Goal: Information Seeking & Learning: Learn about a topic

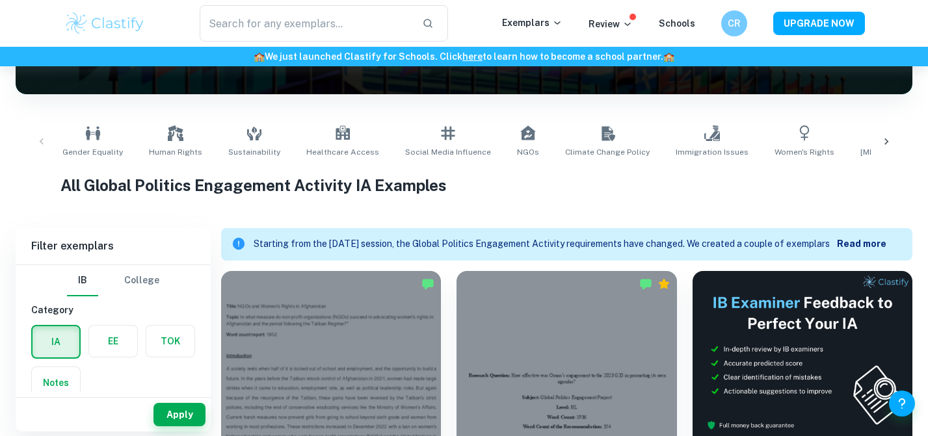
scroll to position [243, 0]
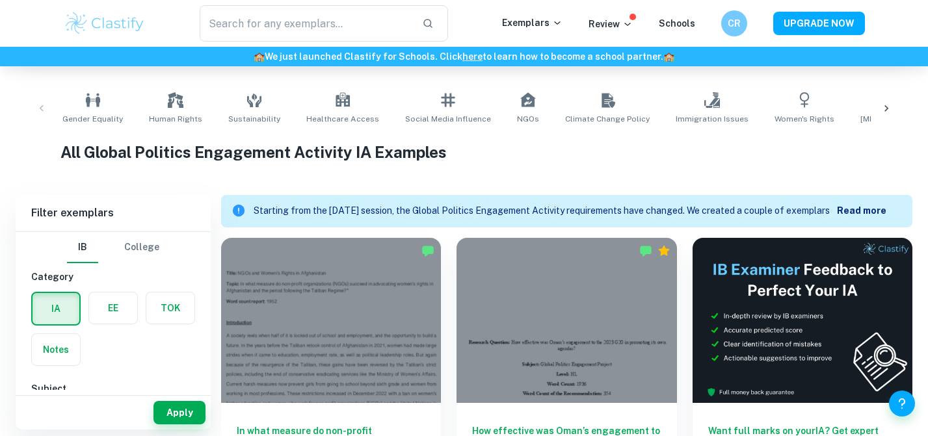
click at [854, 209] on b "Read more" at bounding box center [861, 210] width 49 height 10
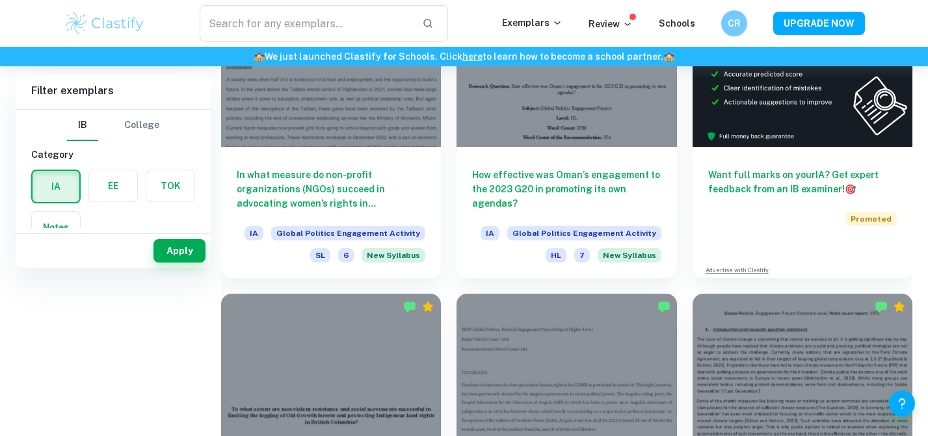
scroll to position [0, 0]
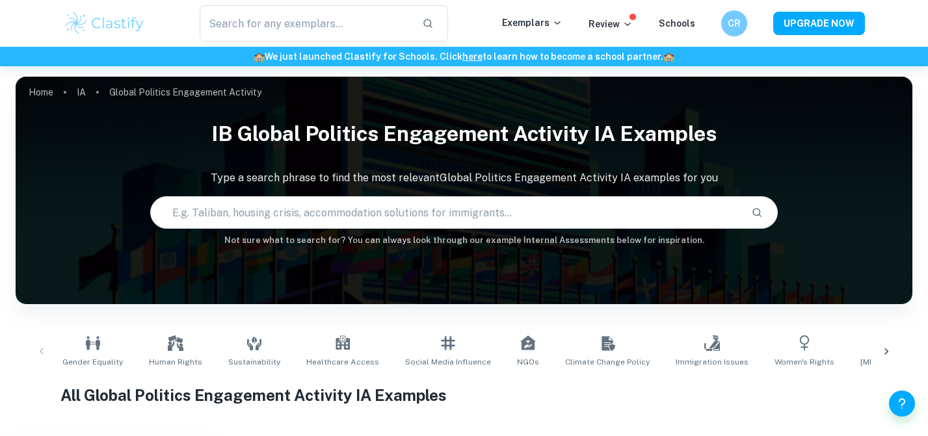
click at [383, 213] on input "text" at bounding box center [446, 212] width 590 height 36
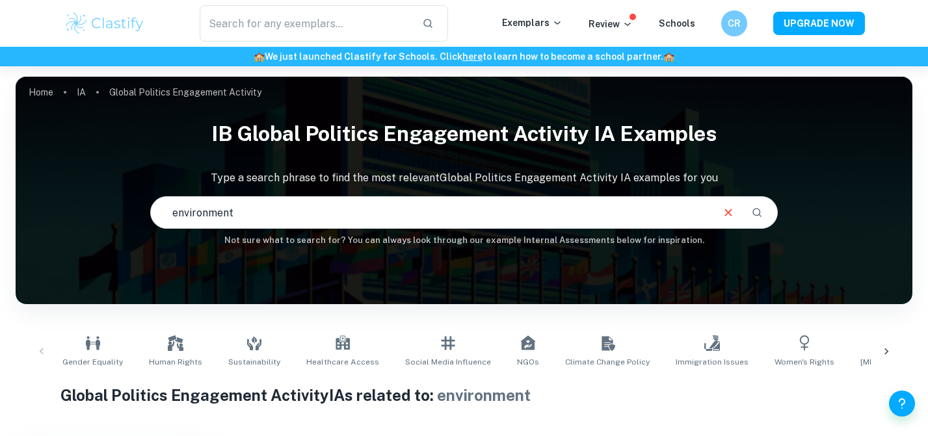
click at [326, 213] on input "environment" at bounding box center [431, 212] width 560 height 36
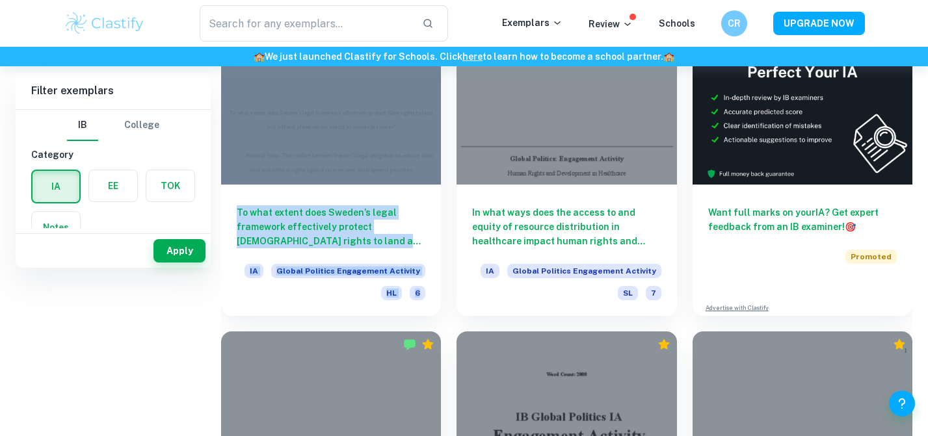
scroll to position [66, 0]
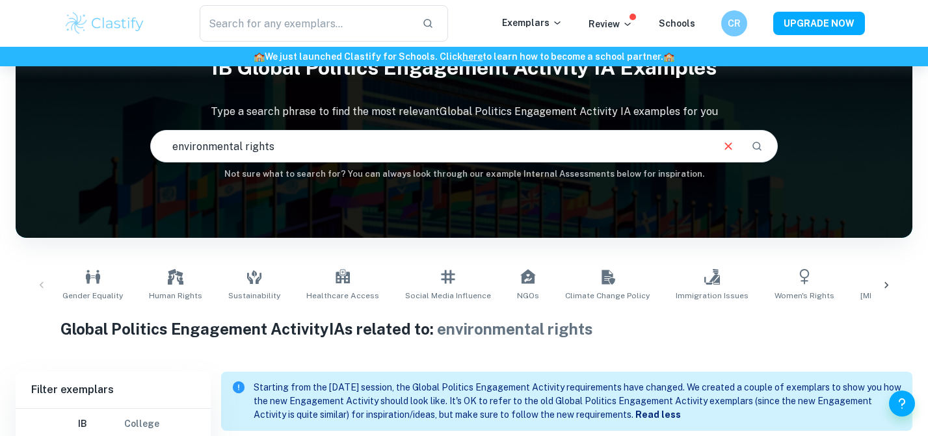
drag, startPoint x: 326, startPoint y: 143, endPoint x: 174, endPoint y: 143, distance: 152.1
click at [174, 143] on input "environmental rights" at bounding box center [431, 146] width 560 height 36
type input "citizens rights"
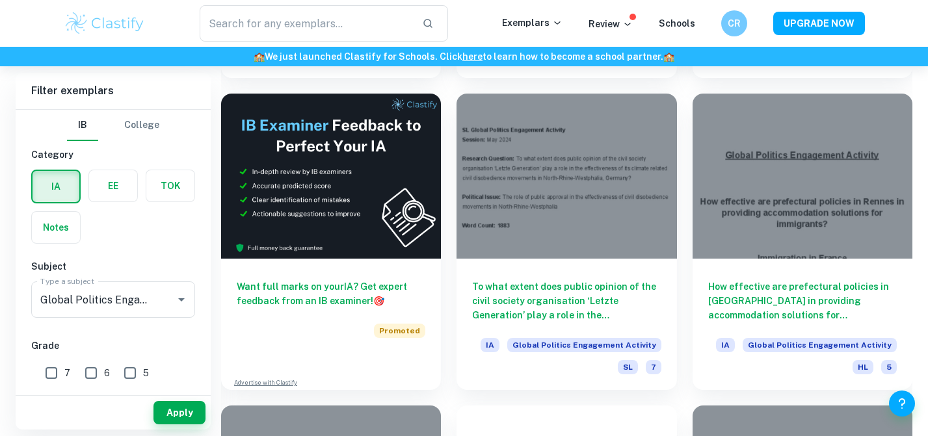
scroll to position [2282, 0]
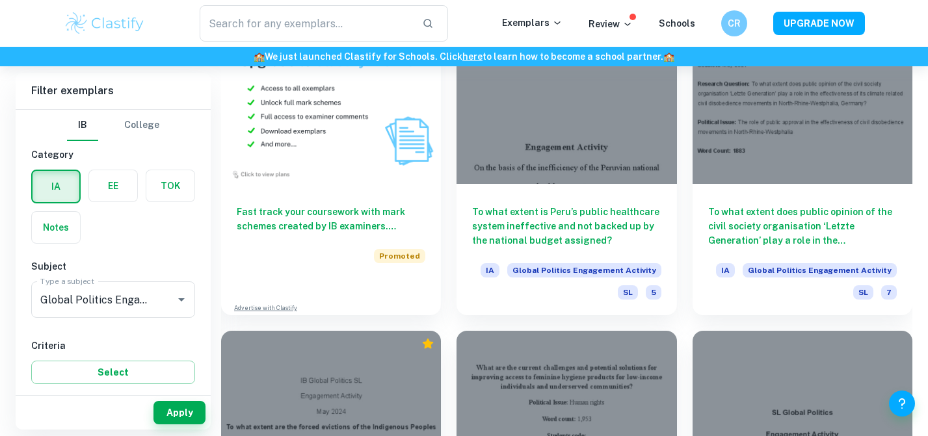
scroll to position [1087, 0]
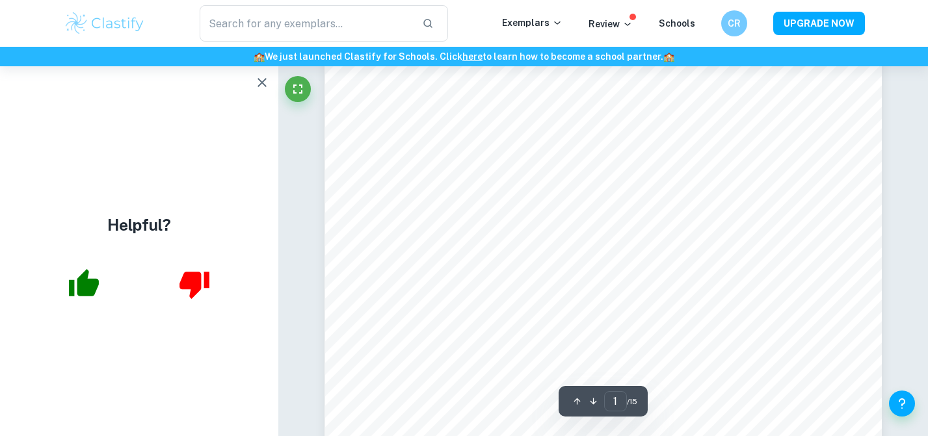
scroll to position [106, 0]
click at [259, 81] on icon "button" at bounding box center [262, 83] width 16 height 16
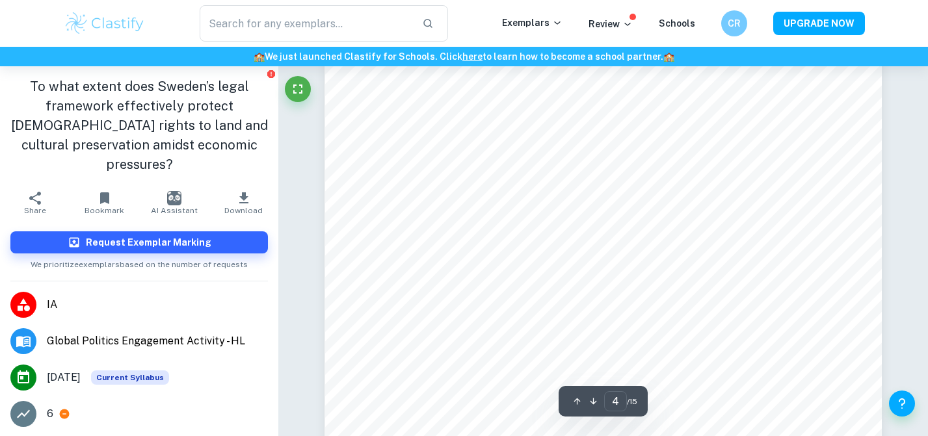
scroll to position [2521, 0]
type input "5"
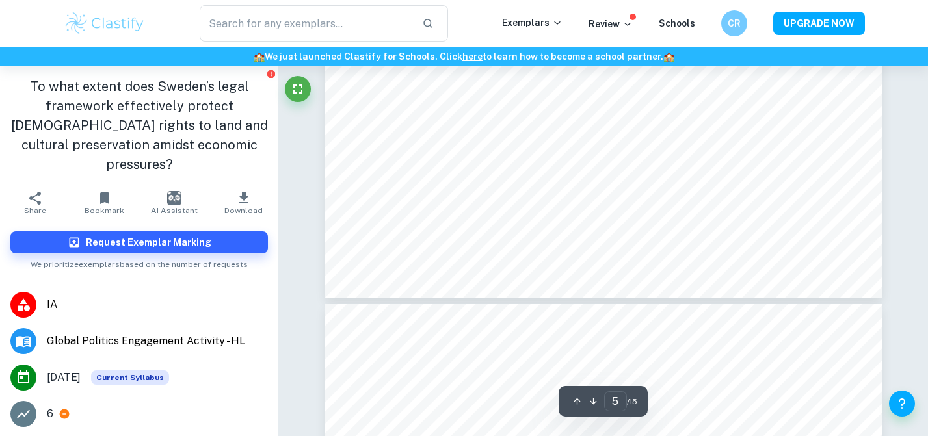
scroll to position [3590, 0]
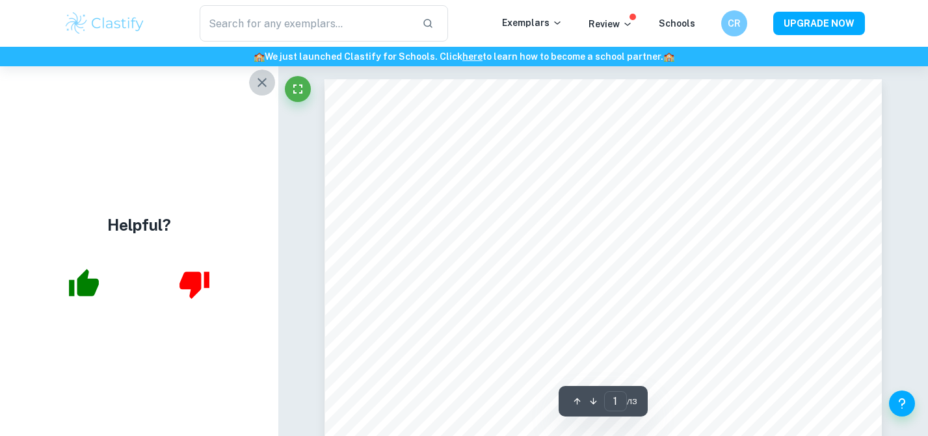
click at [258, 81] on icon "button" at bounding box center [262, 83] width 16 height 16
click at [262, 82] on icon "button" at bounding box center [261, 82] width 9 height 9
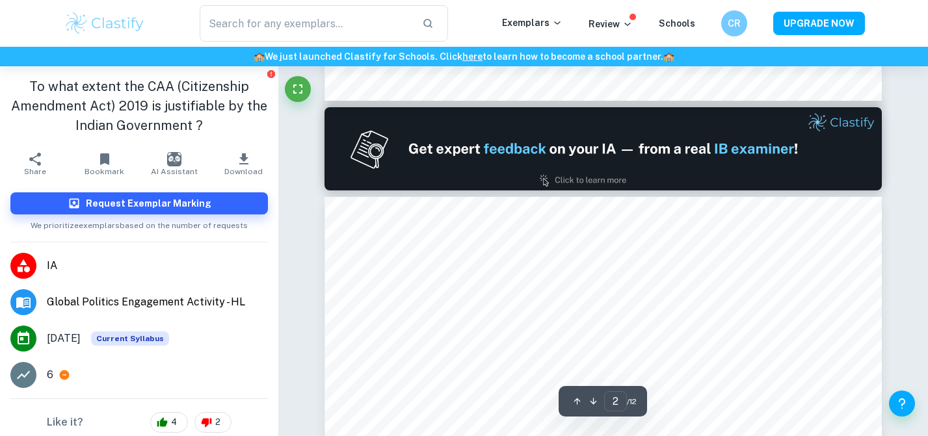
scroll to position [742, 0]
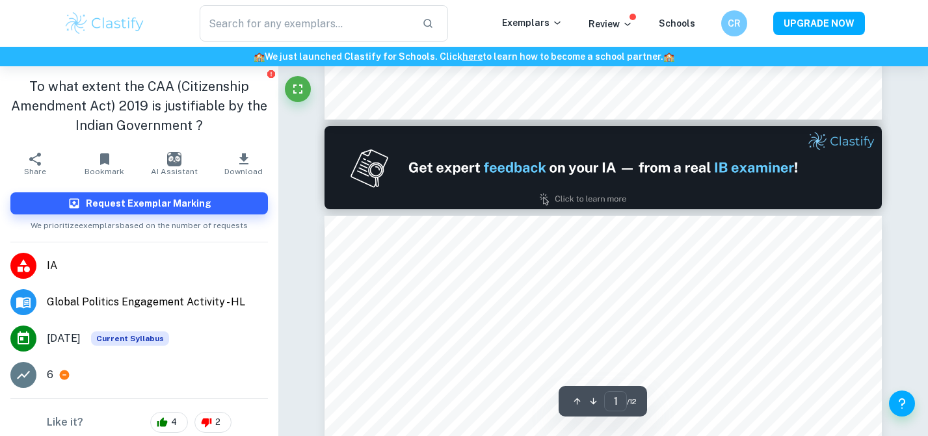
type input "2"
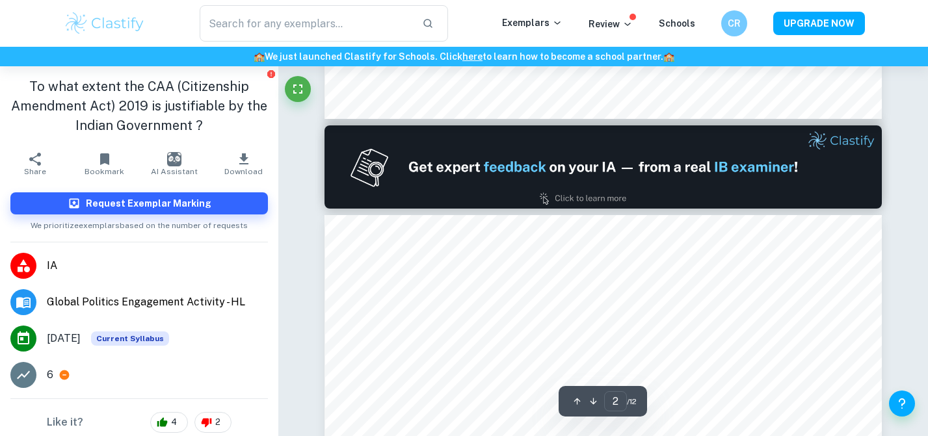
scroll to position [692, 0]
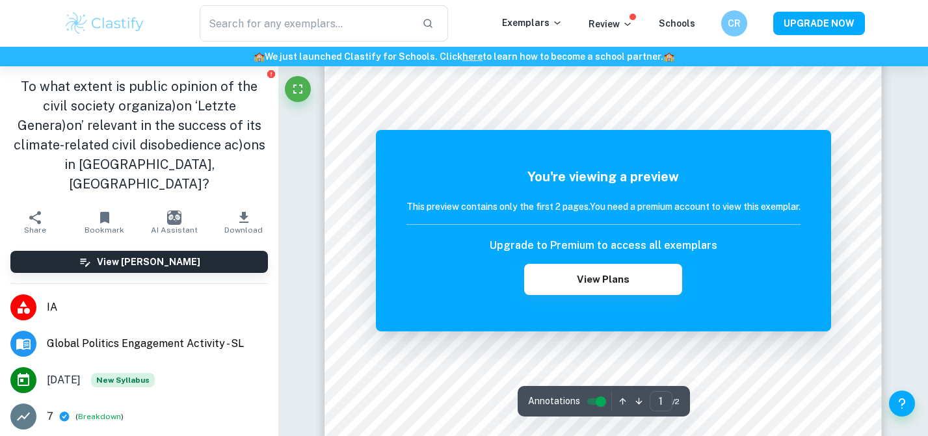
scroll to position [69, 0]
click at [562, 79] on div at bounding box center [518, 82] width 190 height 12
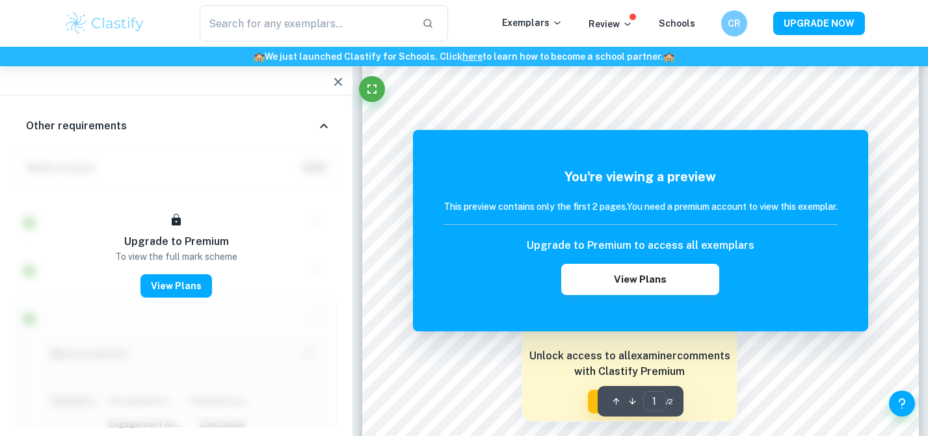
scroll to position [191, 0]
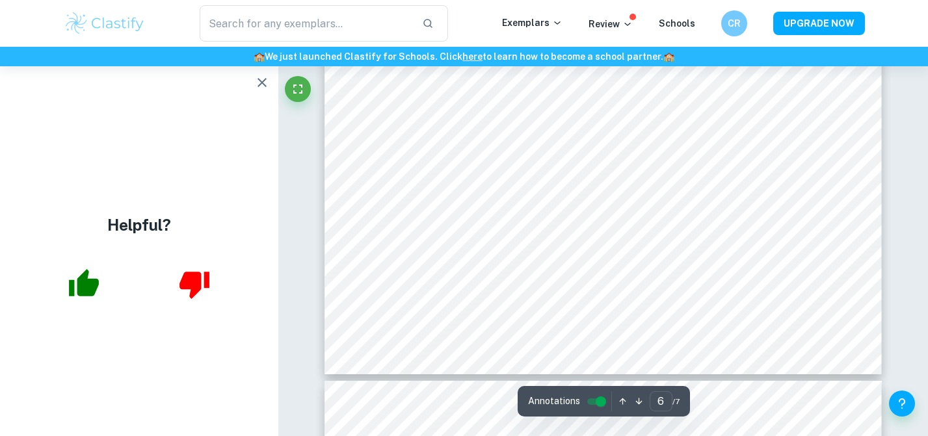
scroll to position [4260, 0]
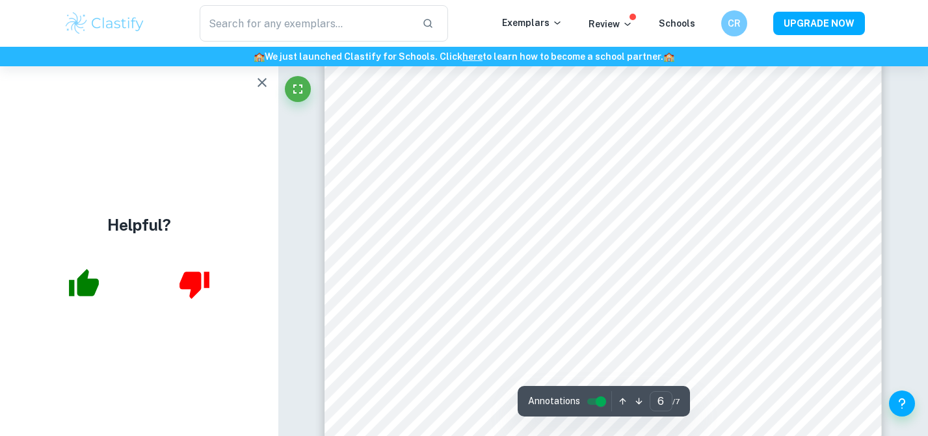
type input "5"
click at [261, 82] on icon "button" at bounding box center [261, 82] width 9 height 9
